Goal: Task Accomplishment & Management: Complete application form

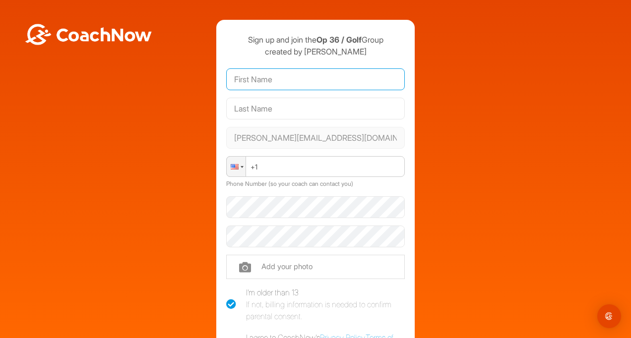
click at [253, 82] on input "text" at bounding box center [315, 79] width 179 height 22
type input "[PERSON_NAME]"
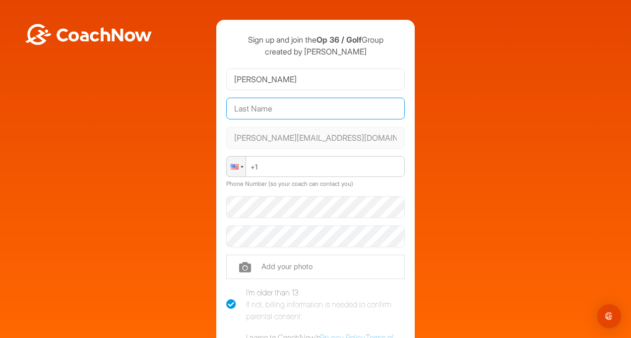
click at [257, 109] on input "text" at bounding box center [315, 109] width 179 height 22
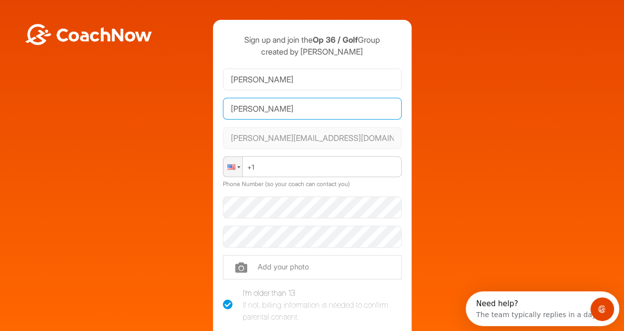
type input "[PERSON_NAME]"
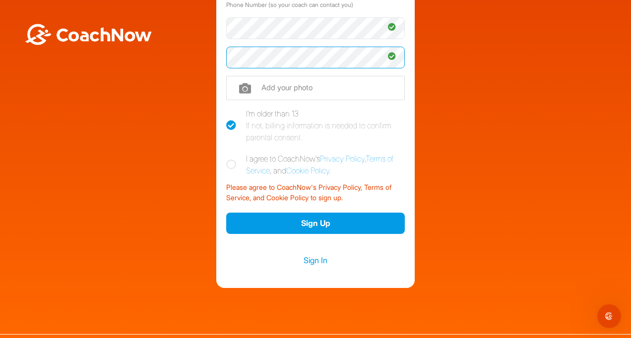
scroll to position [198, 0]
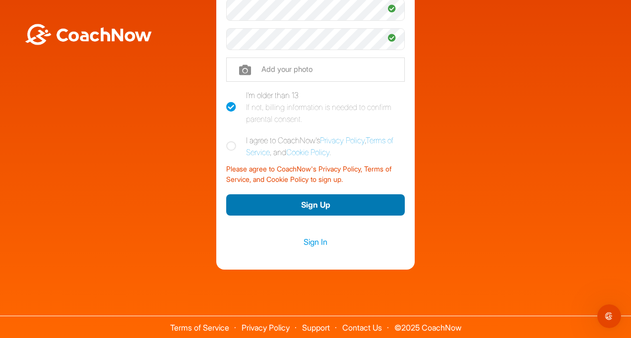
click at [283, 204] on button "Sign Up" at bounding box center [315, 205] width 179 height 21
click at [280, 205] on button "Sign Up" at bounding box center [315, 205] width 179 height 21
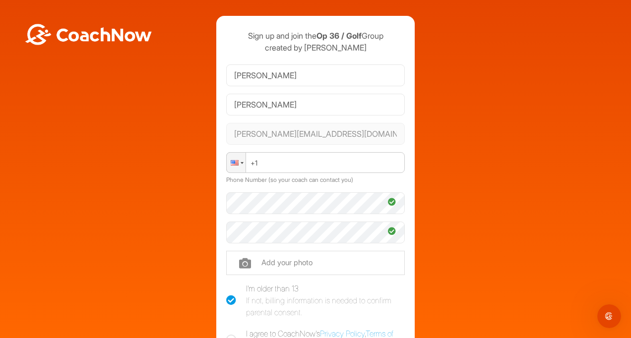
scroll to position [0, 0]
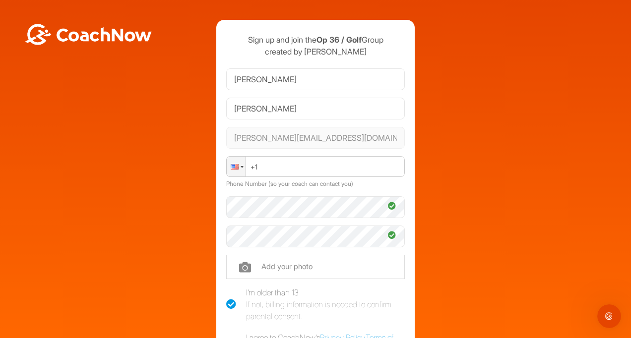
click at [241, 167] on div at bounding box center [242, 167] width 3 height 2
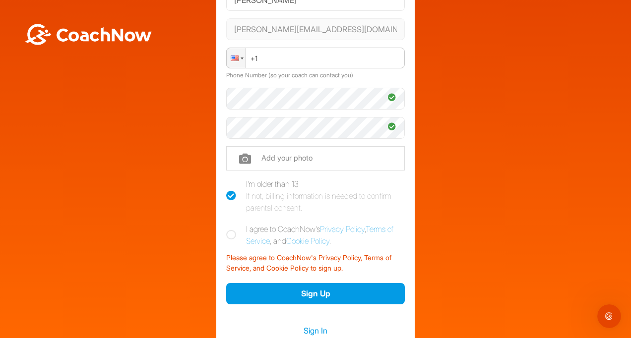
scroll to position [129, 0]
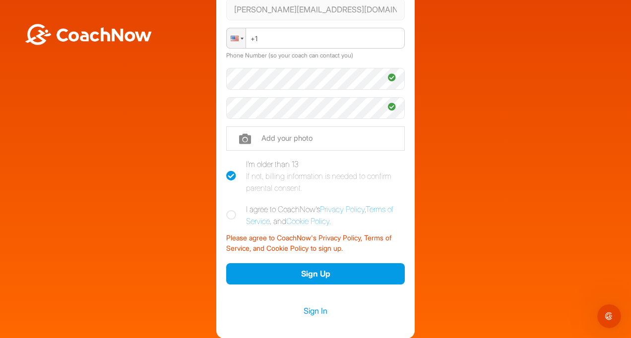
click at [227, 213] on icon at bounding box center [231, 215] width 10 height 10
click at [227, 210] on input "I agree to CoachNow's Privacy Policy , Terms of Service , and Cookie Policy ." at bounding box center [229, 206] width 6 height 6
checkbox input "true"
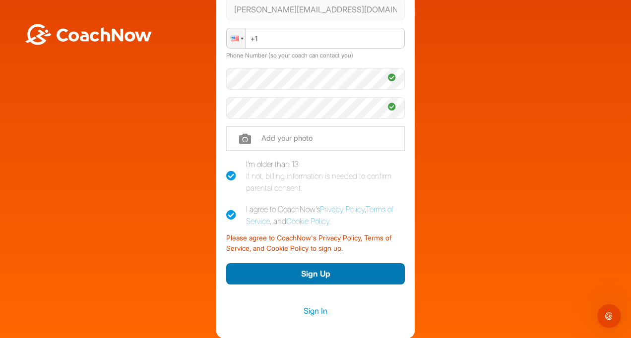
click at [275, 273] on button "Sign Up" at bounding box center [315, 274] width 179 height 21
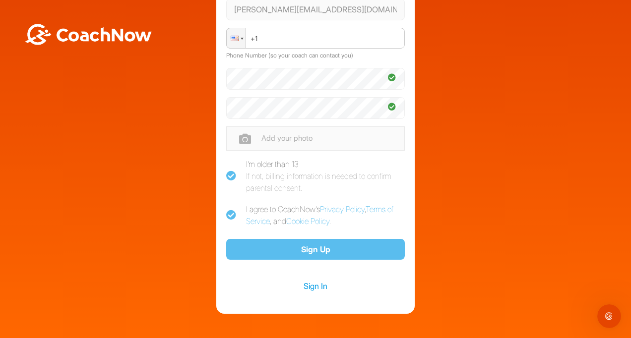
scroll to position [89, 0]
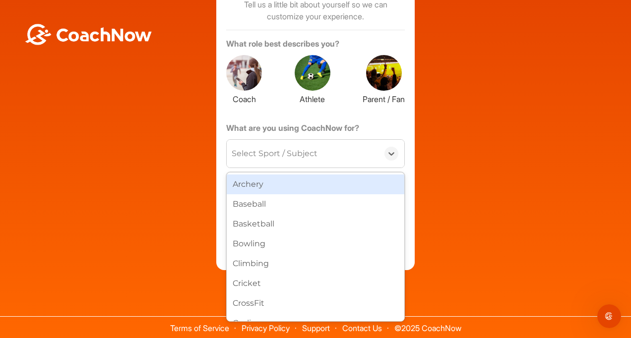
click at [237, 154] on div "Select Sport / Subject" at bounding box center [275, 154] width 86 height 12
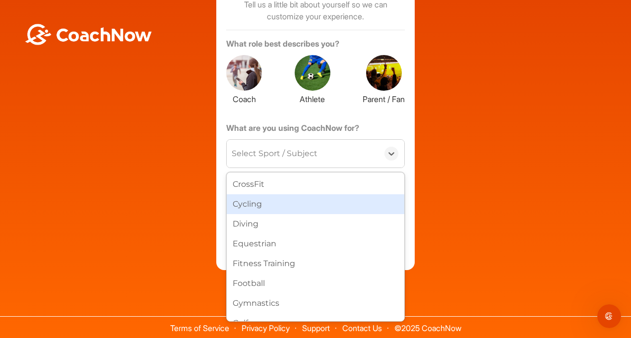
scroll to position [139, 0]
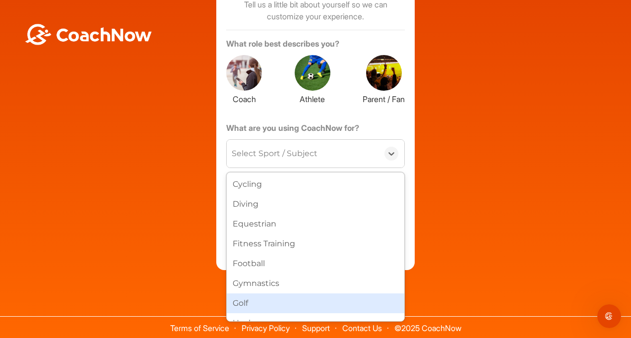
click at [234, 302] on div "Golf" at bounding box center [316, 304] width 178 height 20
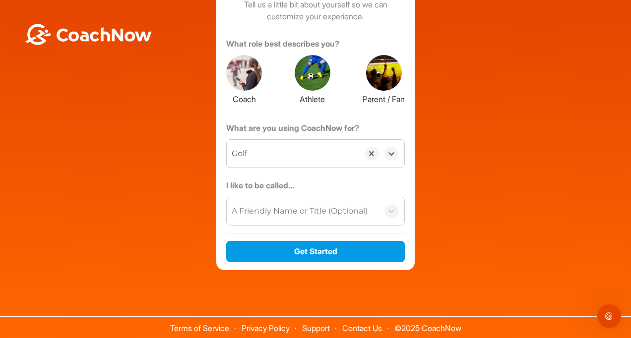
click at [238, 213] on div "A Friendly Name or Title (Optional)" at bounding box center [300, 211] width 136 height 12
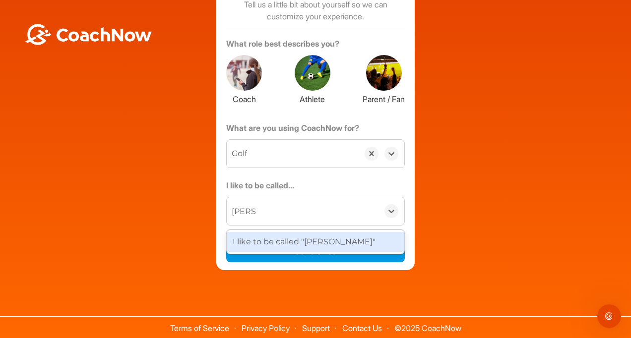
type input "[PERSON_NAME]"
click at [565, 266] on div "Sign up and join the Op 36 / Golf Group created by [PERSON_NAME] About You Tell…" at bounding box center [315, 100] width 621 height 339
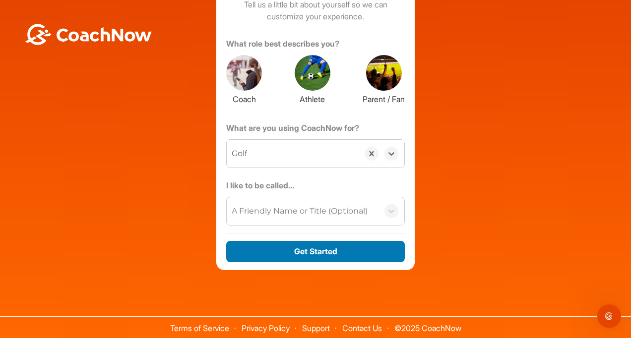
click at [334, 251] on button "Get Started" at bounding box center [315, 251] width 179 height 21
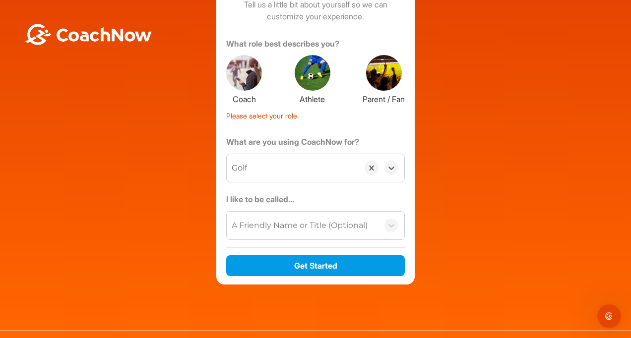
click at [312, 77] on div at bounding box center [313, 73] width 36 height 36
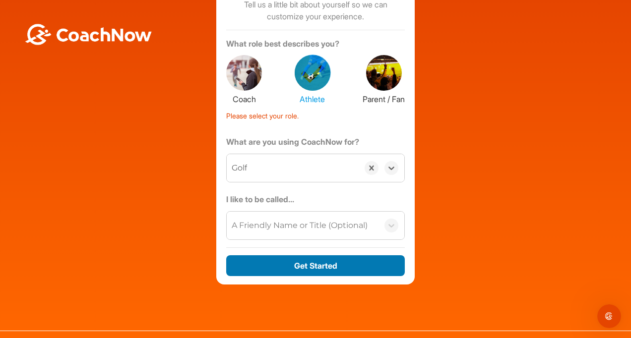
click at [314, 264] on button "Get Started" at bounding box center [315, 266] width 179 height 21
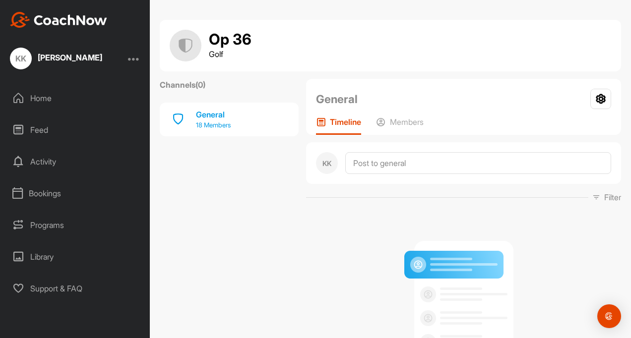
click at [212, 124] on p "18 Members" at bounding box center [213, 126] width 35 height 10
